Goal: Navigation & Orientation: Find specific page/section

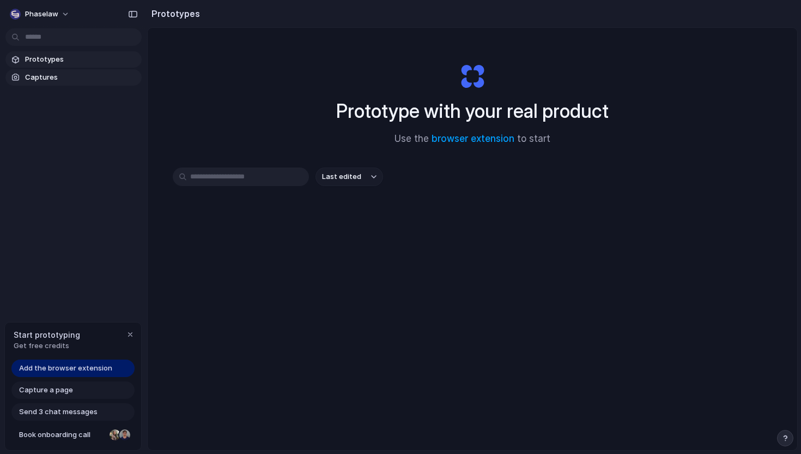
click at [76, 76] on span "Captures" at bounding box center [81, 77] width 112 height 11
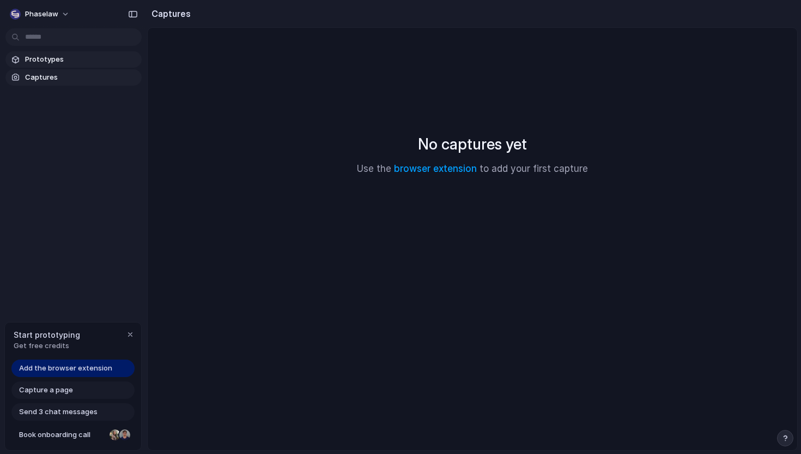
click at [76, 61] on span "Prototypes" at bounding box center [81, 59] width 112 height 11
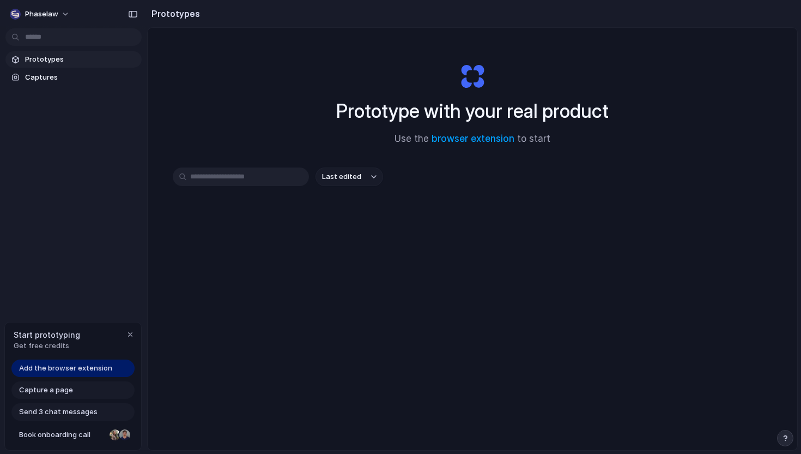
click at [107, 368] on span "Add the browser extension" at bounding box center [65, 367] width 93 height 11
click at [80, 367] on span "Add the browser extension" at bounding box center [65, 367] width 93 height 11
click at [99, 388] on div "Capture a page" at bounding box center [72, 389] width 123 height 17
click at [97, 412] on div "Send 3 chat messages" at bounding box center [72, 411] width 123 height 17
click at [92, 433] on span "Book onboarding call" at bounding box center [62, 434] width 86 height 11
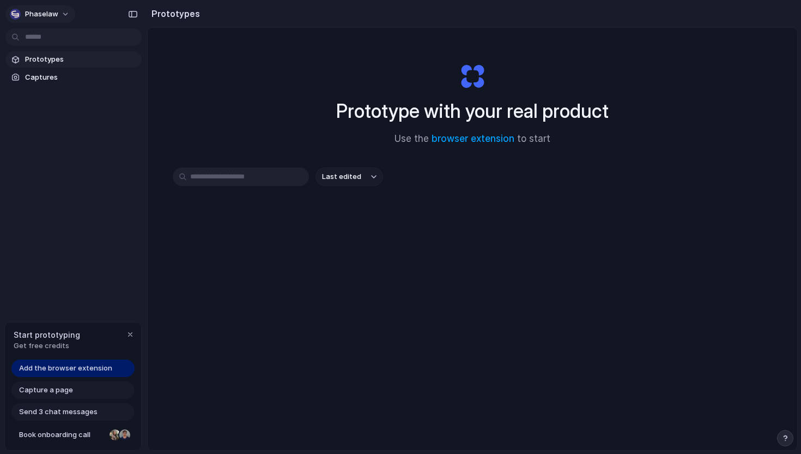
click at [65, 12] on button "Phaselaw" at bounding box center [40, 13] width 70 height 17
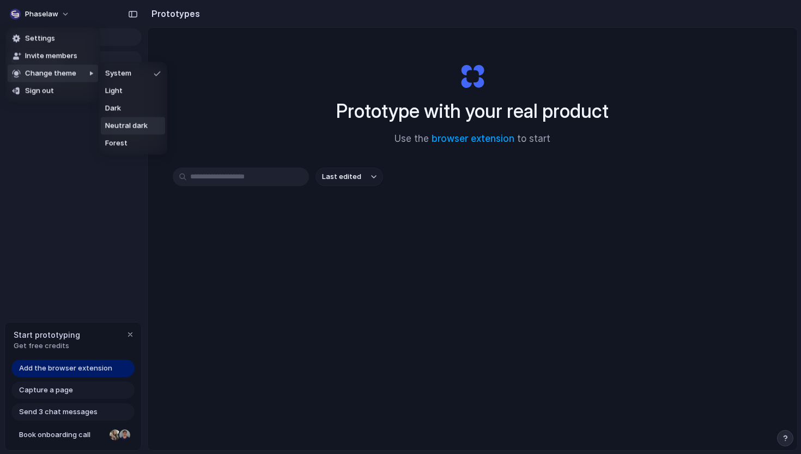
click at [148, 129] on li "Neutral dark" at bounding box center [133, 125] width 64 height 17
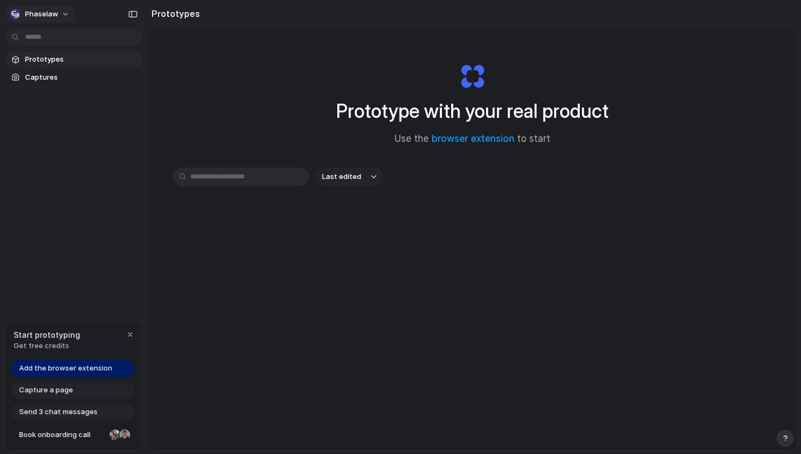
click at [47, 17] on span "Phaselaw" at bounding box center [41, 14] width 33 height 11
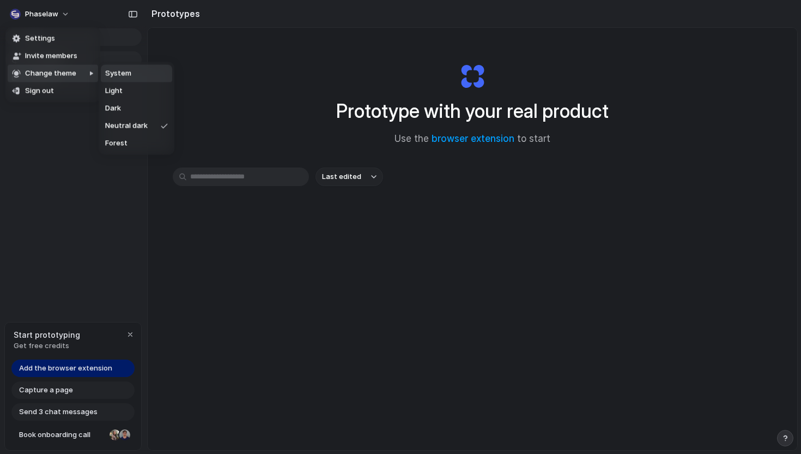
click at [132, 70] on li "System" at bounding box center [136, 73] width 71 height 17
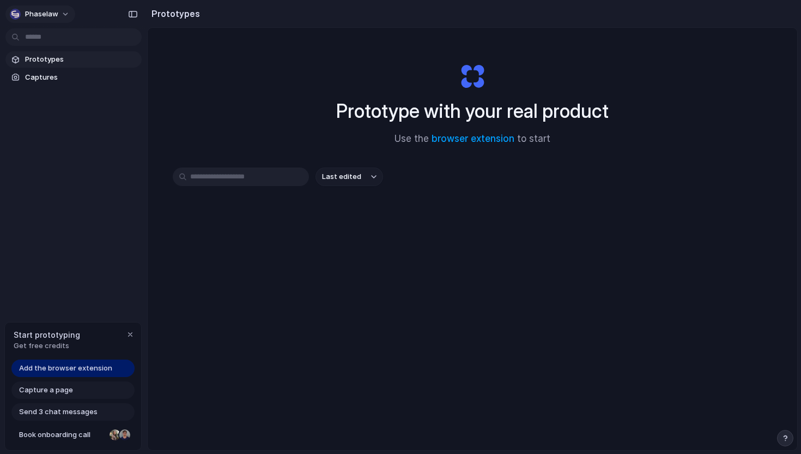
click at [59, 16] on button "Phaselaw" at bounding box center [40, 13] width 70 height 17
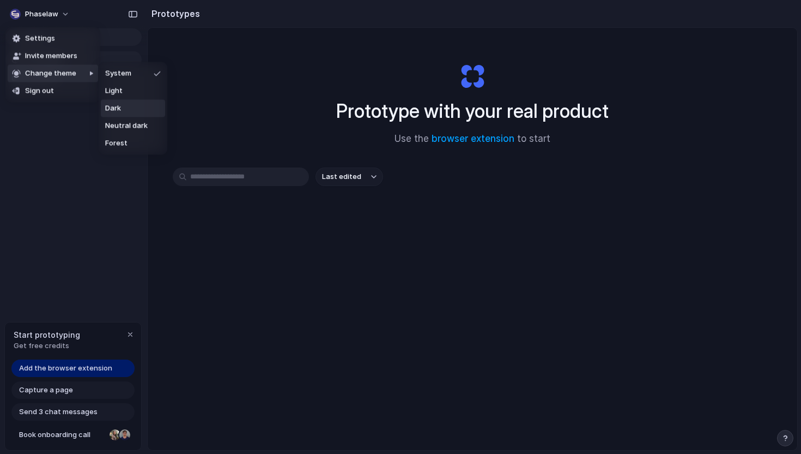
click at [124, 111] on li "Dark" at bounding box center [133, 108] width 64 height 17
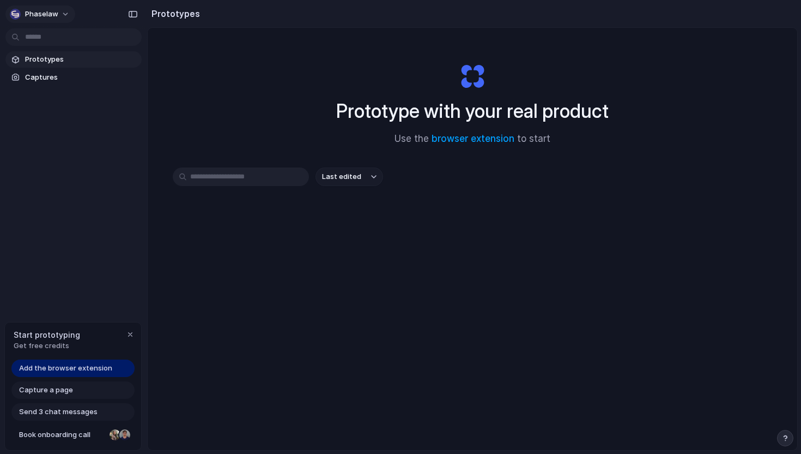
click at [51, 9] on span "Phaselaw" at bounding box center [41, 14] width 33 height 11
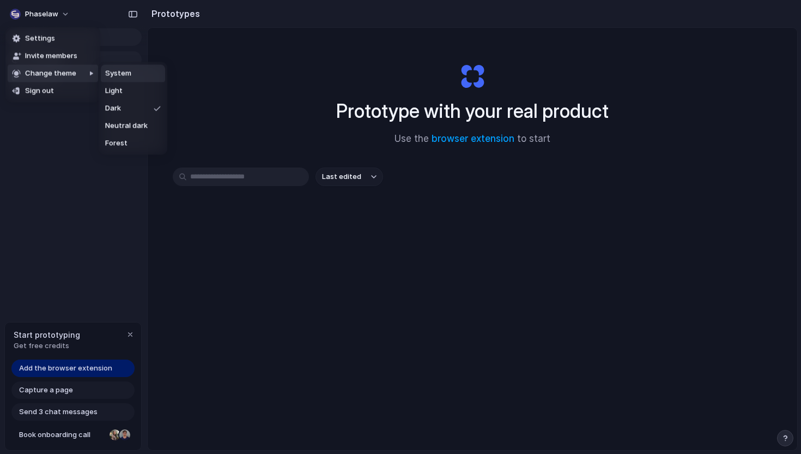
click at [116, 72] on span "System" at bounding box center [118, 73] width 26 height 11
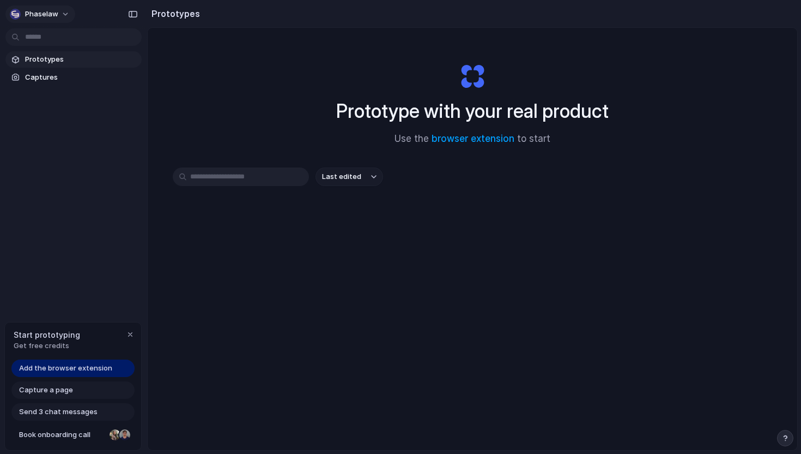
click at [59, 16] on button "Phaselaw" at bounding box center [40, 13] width 70 height 17
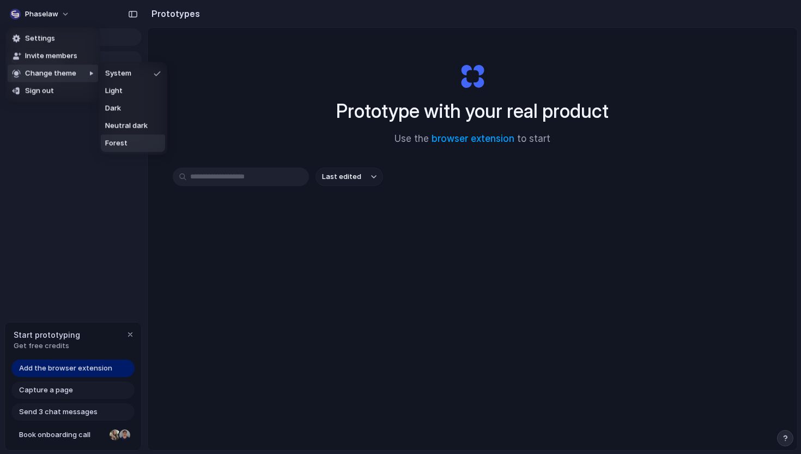
click at [118, 143] on span "Forest" at bounding box center [116, 143] width 22 height 11
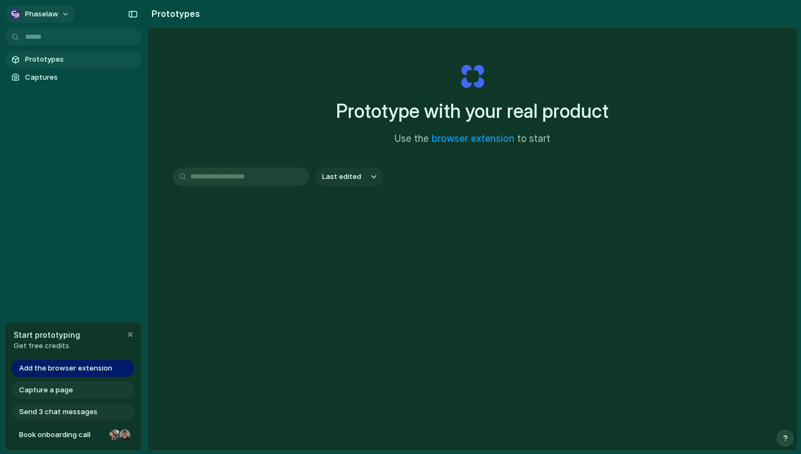
click at [58, 9] on button "Phaselaw" at bounding box center [40, 13] width 70 height 17
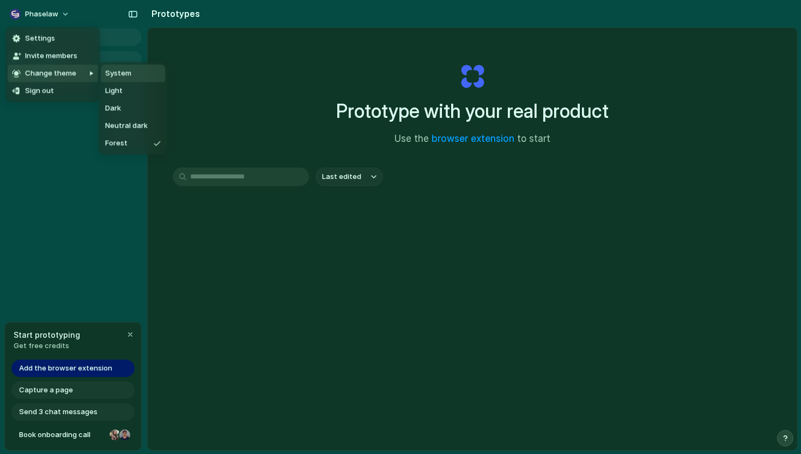
click at [119, 81] on li "System" at bounding box center [133, 73] width 64 height 17
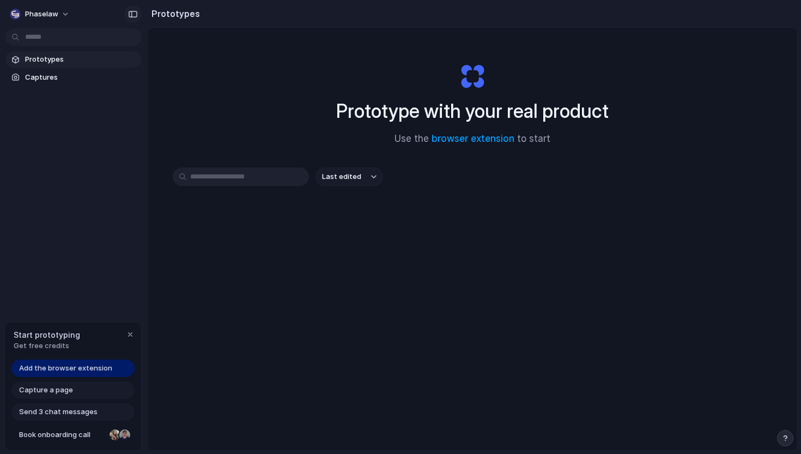
click at [132, 14] on div "button" at bounding box center [133, 14] width 10 height 8
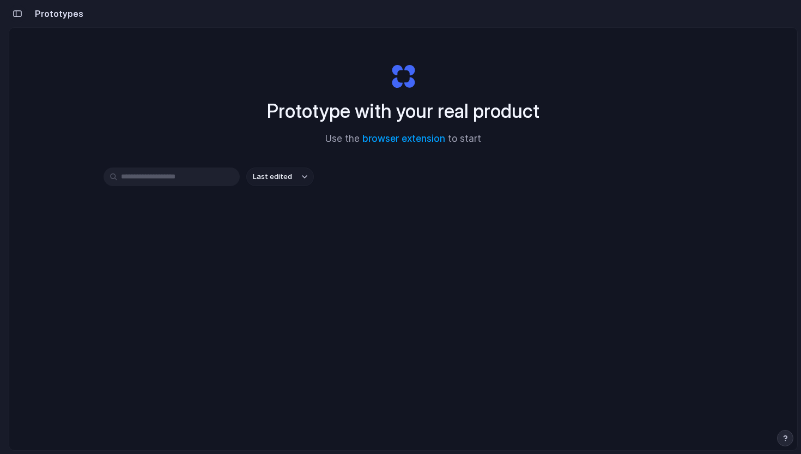
click at [23, 14] on button "button" at bounding box center [17, 13] width 17 height 17
